Goal: Download file/media

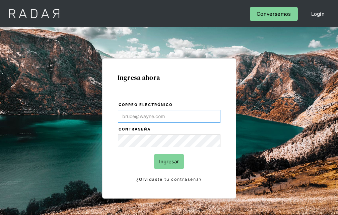
type input "[EMAIL_ADDRESS][PERSON_NAME][DOMAIN_NAME]"
click at [169, 161] on input "Ingresar" at bounding box center [169, 161] width 30 height 15
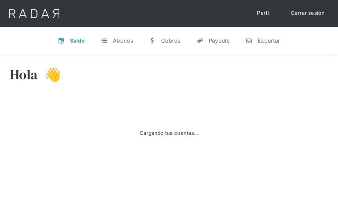
select select "prontopaga"
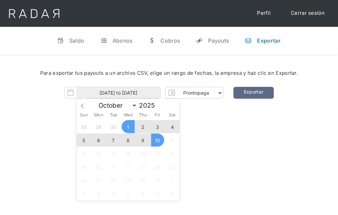
click at [143, 140] on span "9" at bounding box center [142, 139] width 13 height 13
type input "[DATE]"
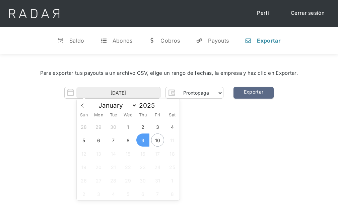
click at [143, 140] on span "9" at bounding box center [142, 139] width 13 height 13
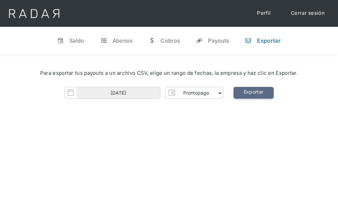
click at [253, 93] on link "Exportar" at bounding box center [254, 93] width 40 height 12
